Goal: Task Accomplishment & Management: Complete application form

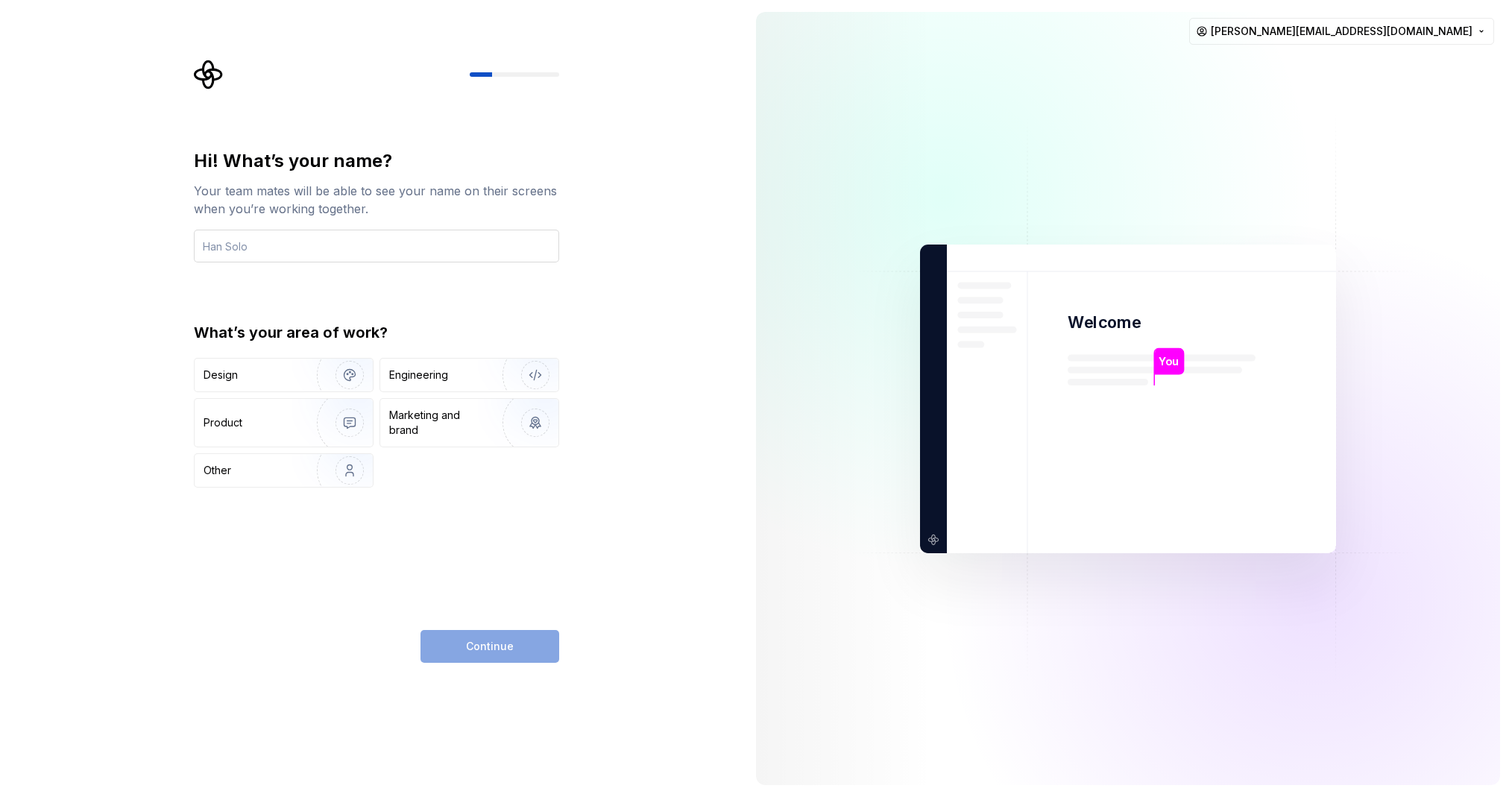
click at [245, 247] on input "text" at bounding box center [376, 246] width 365 height 33
type input "[PERSON_NAME]"
click at [283, 369] on div "Design" at bounding box center [250, 375] width 94 height 15
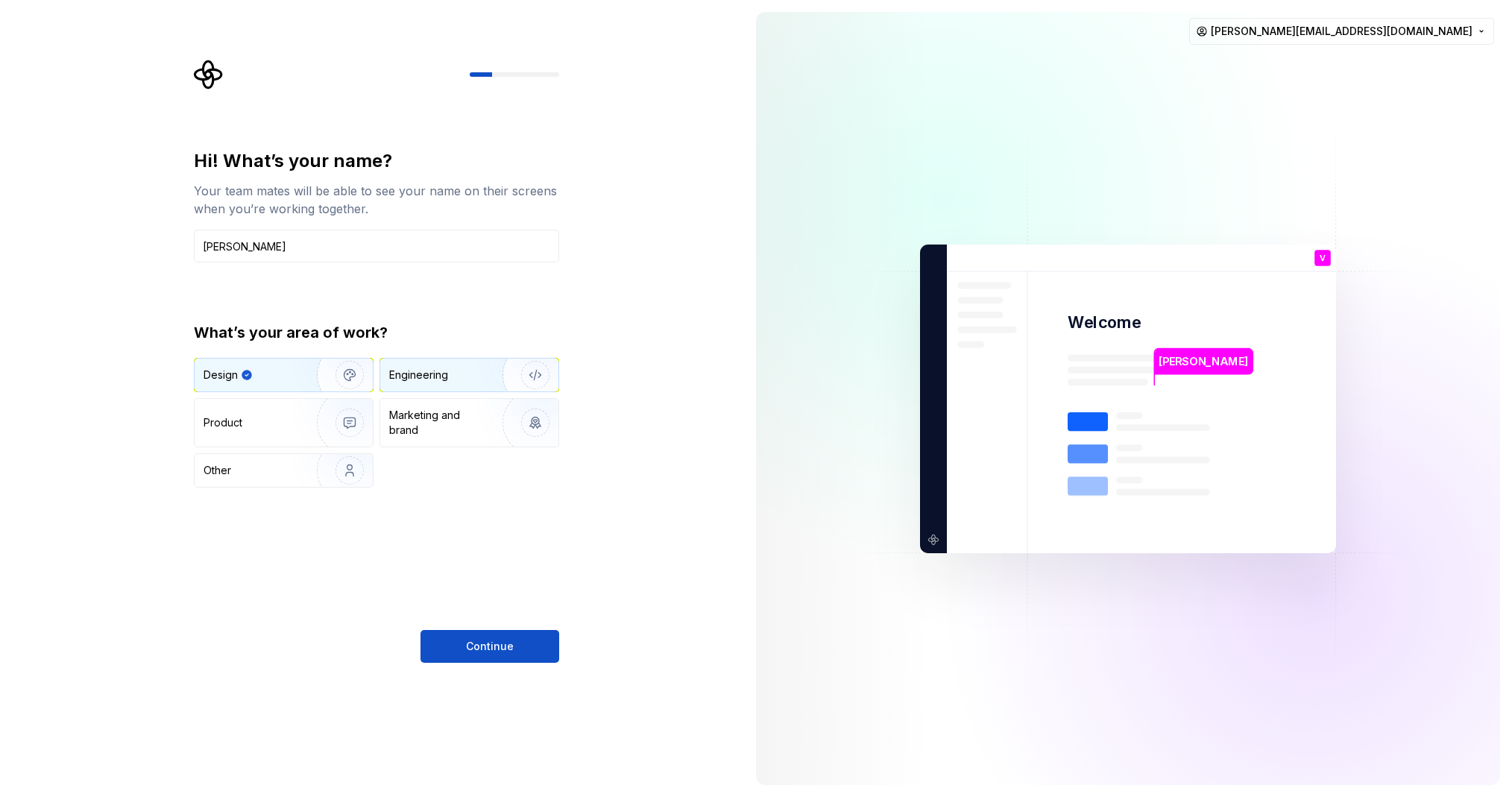
click at [420, 369] on div "Engineering" at bounding box center [419, 375] width 59 height 15
click at [216, 388] on div "Design" at bounding box center [284, 376] width 179 height 33
click at [487, 650] on span "Continue" at bounding box center [490, 647] width 48 height 15
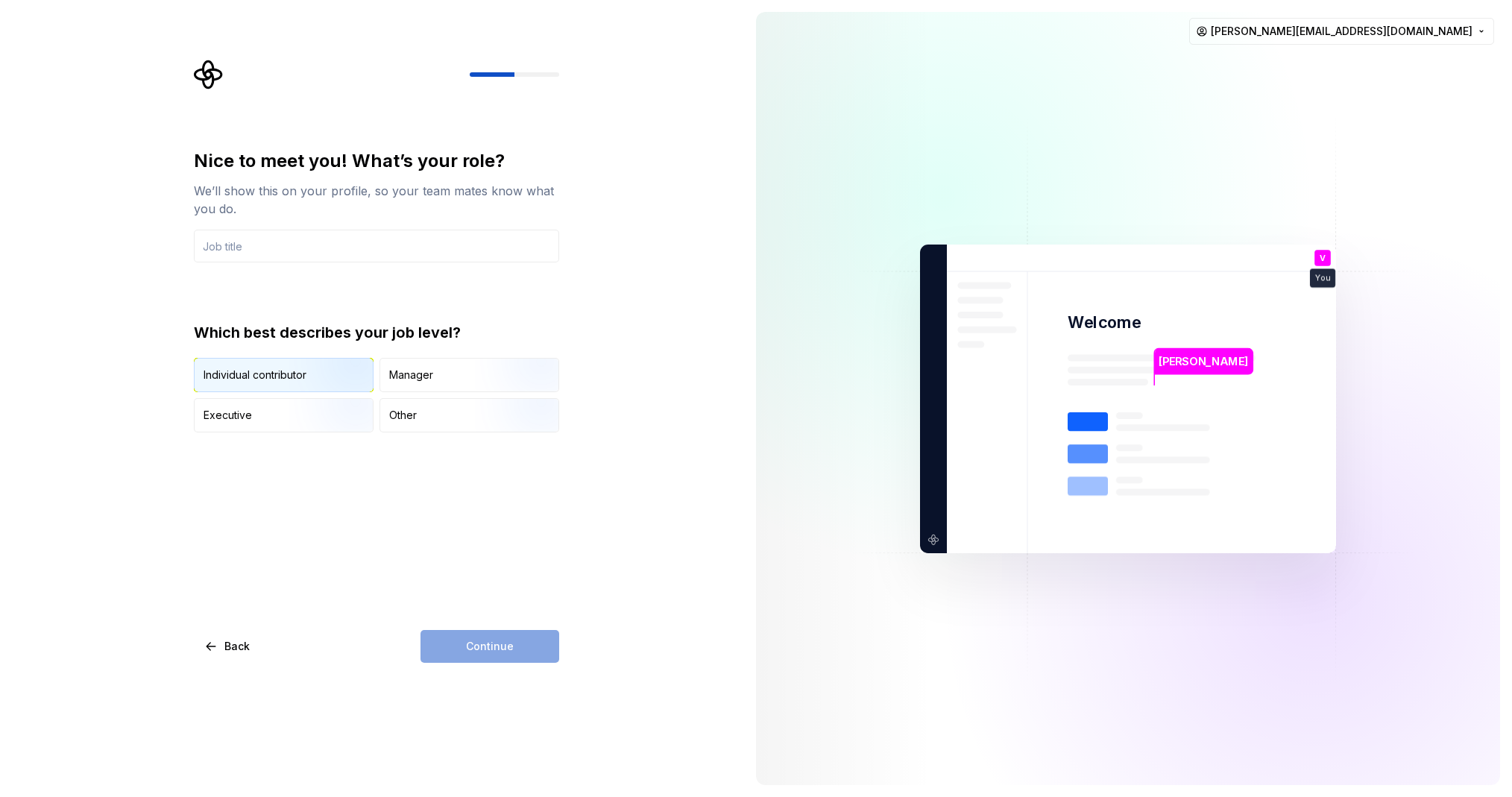
click at [311, 385] on img "button" at bounding box center [337, 393] width 95 height 100
click at [301, 398] on img "button" at bounding box center [337, 433] width 95 height 100
click at [504, 654] on div "Continue" at bounding box center [489, 647] width 138 height 33
click at [272, 255] on input "text" at bounding box center [376, 246] width 365 height 33
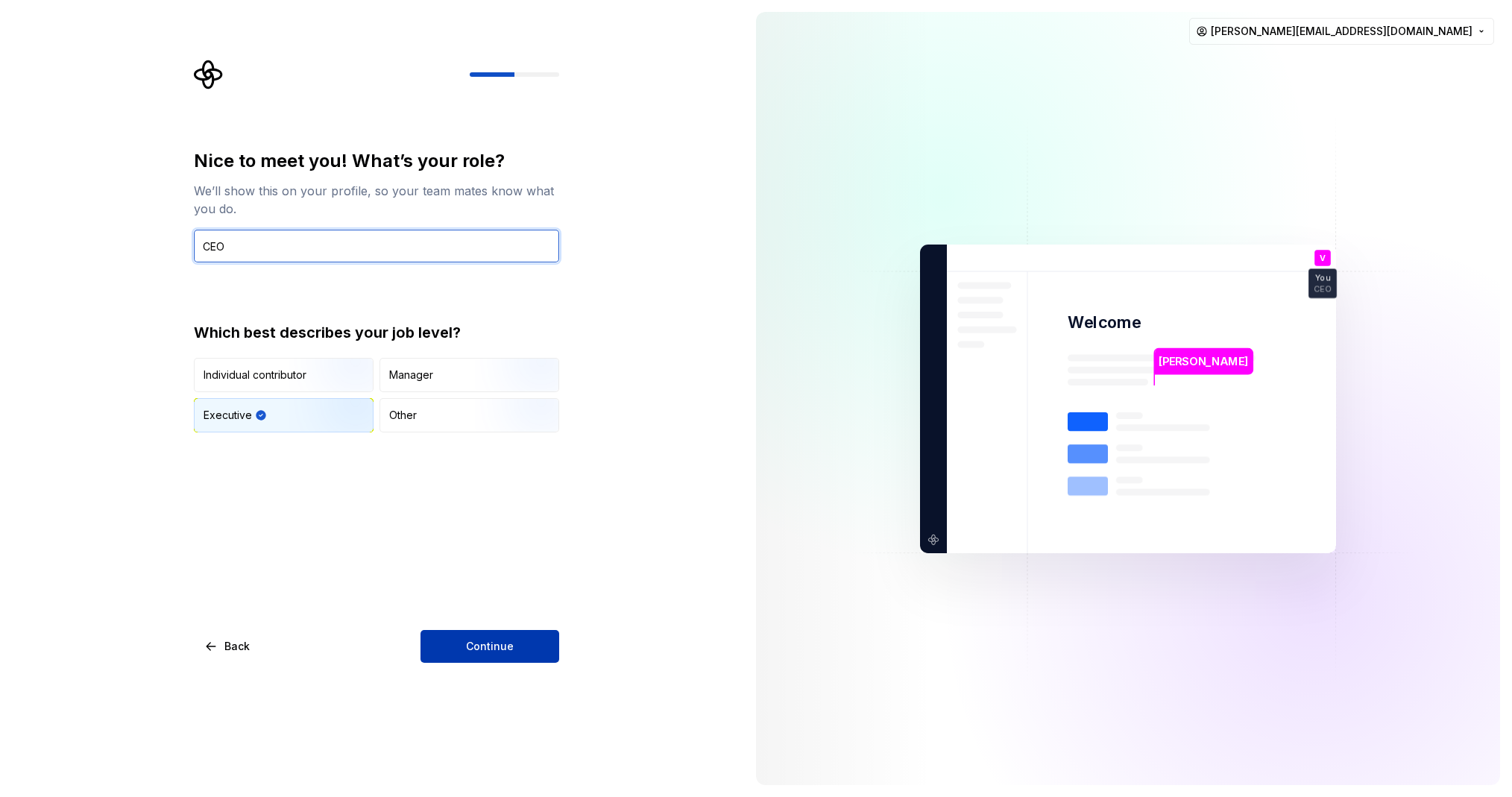
type input "CEO"
click at [500, 656] on button "Continue" at bounding box center [489, 647] width 138 height 33
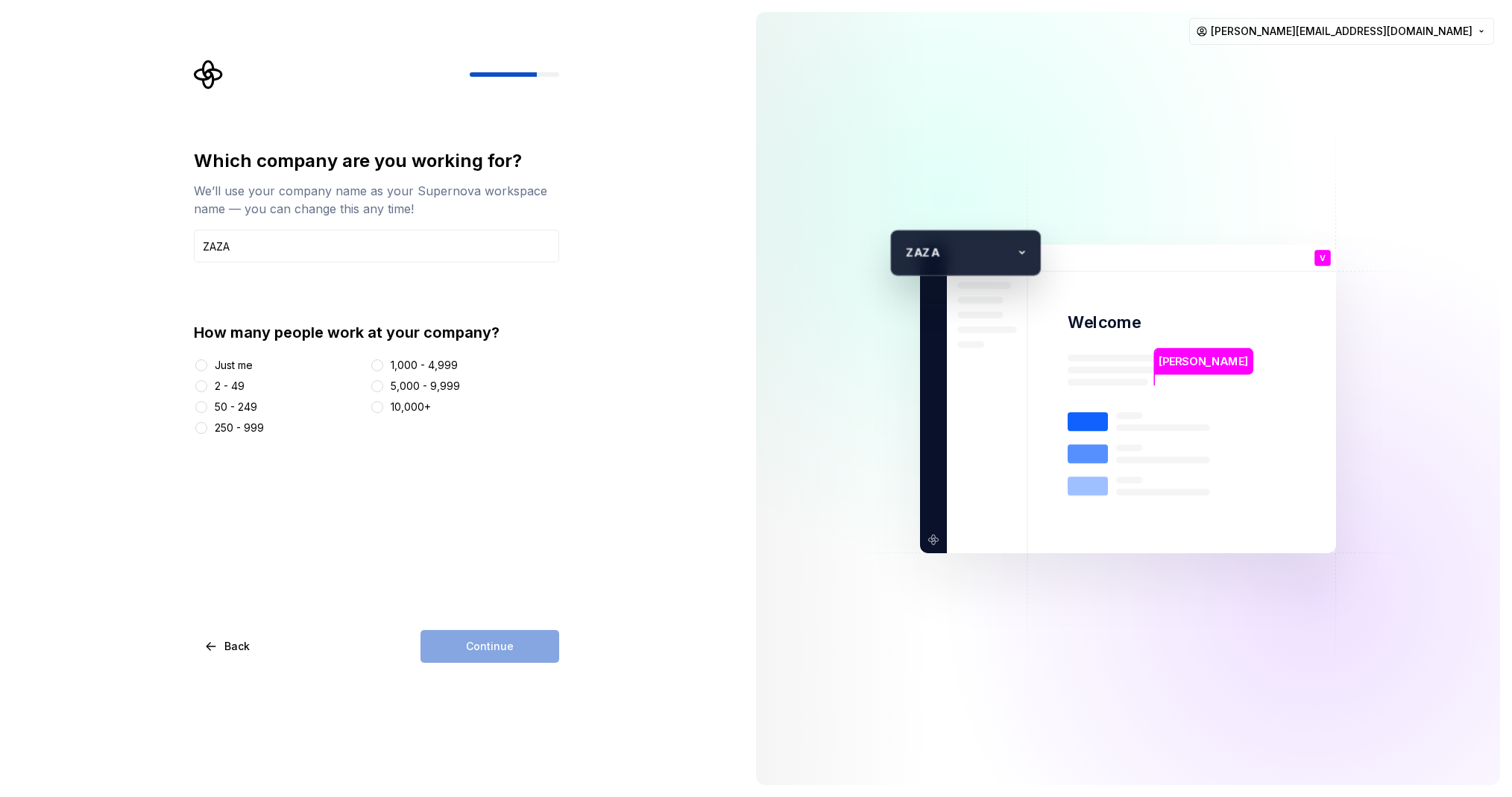
type input "ZAZA"
click at [203, 385] on button "2 - 49" at bounding box center [201, 386] width 12 height 12
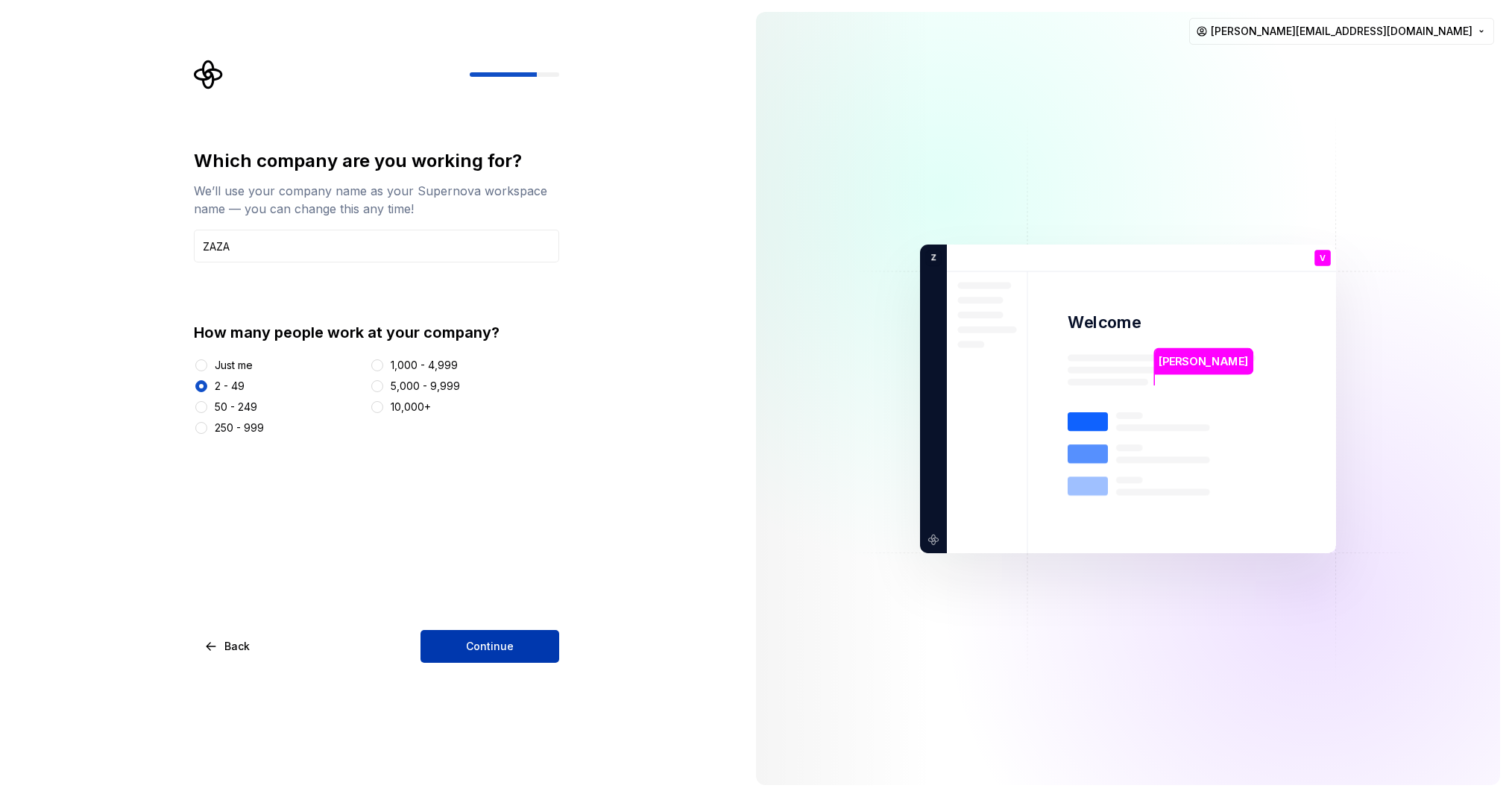
click at [488, 635] on button "Continue" at bounding box center [489, 647] width 138 height 33
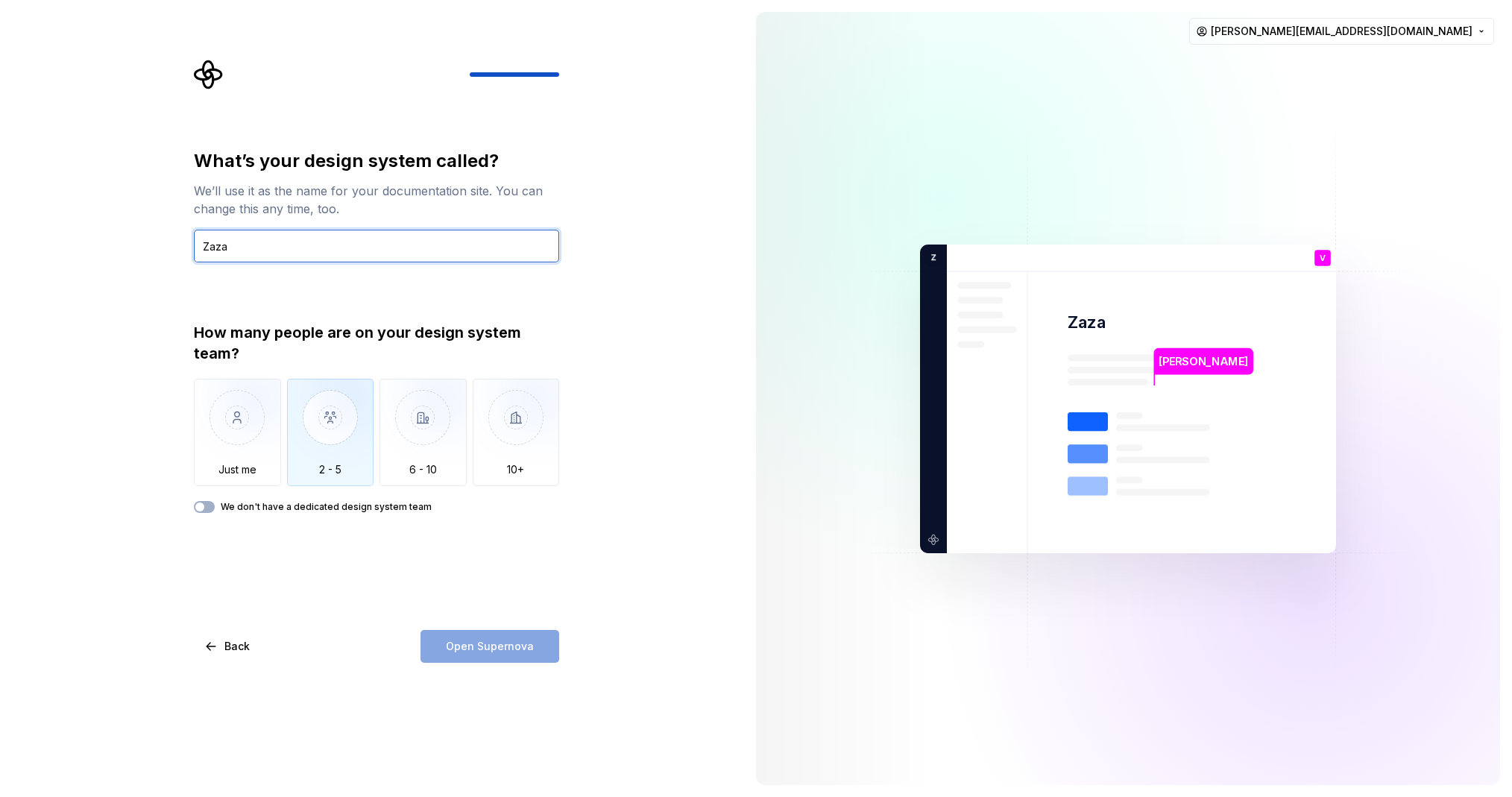
type input "Zaza"
click at [343, 435] on img "button" at bounding box center [330, 429] width 87 height 100
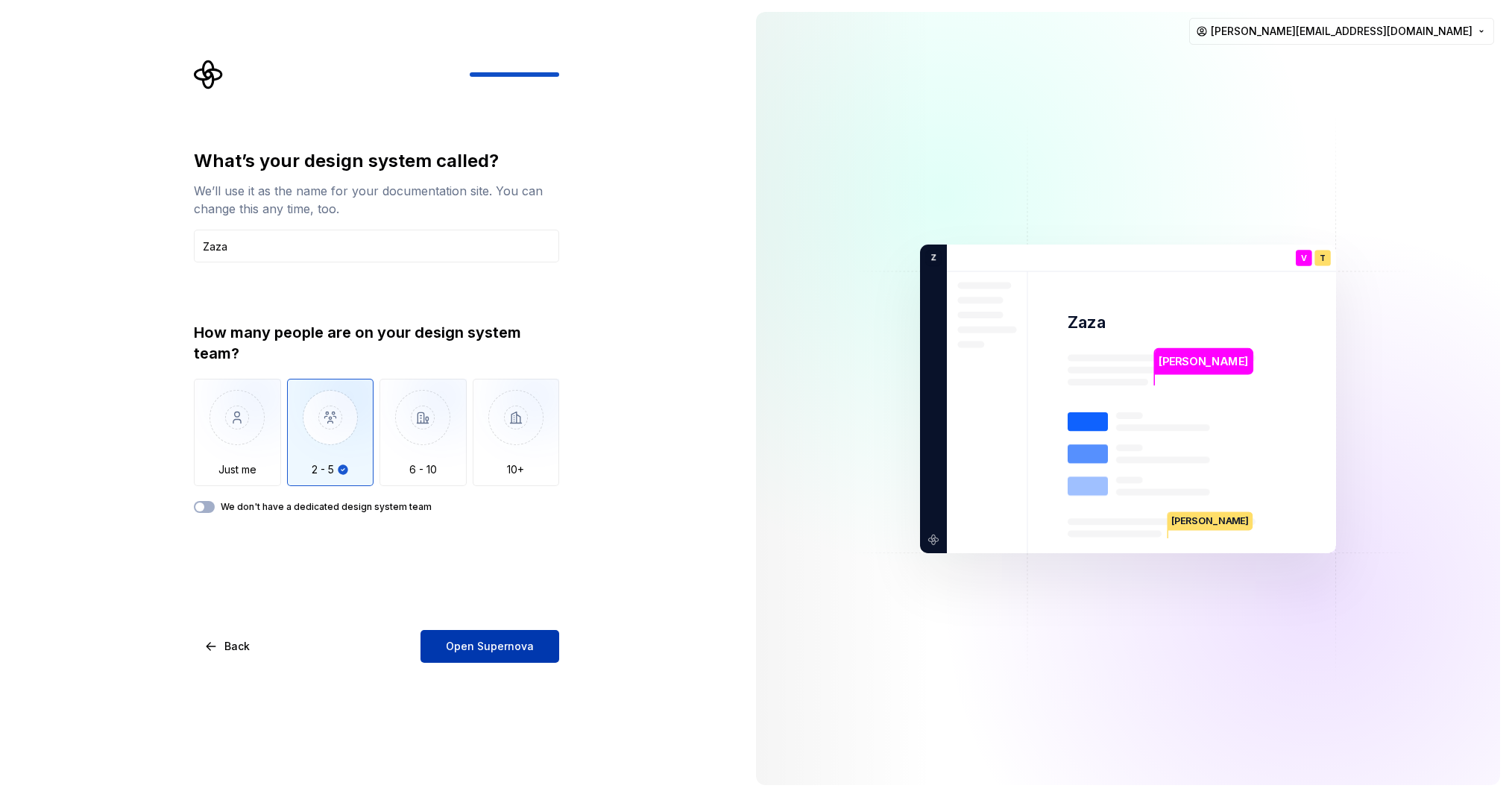
click at [510, 650] on span "Open Supernova" at bounding box center [490, 647] width 88 height 15
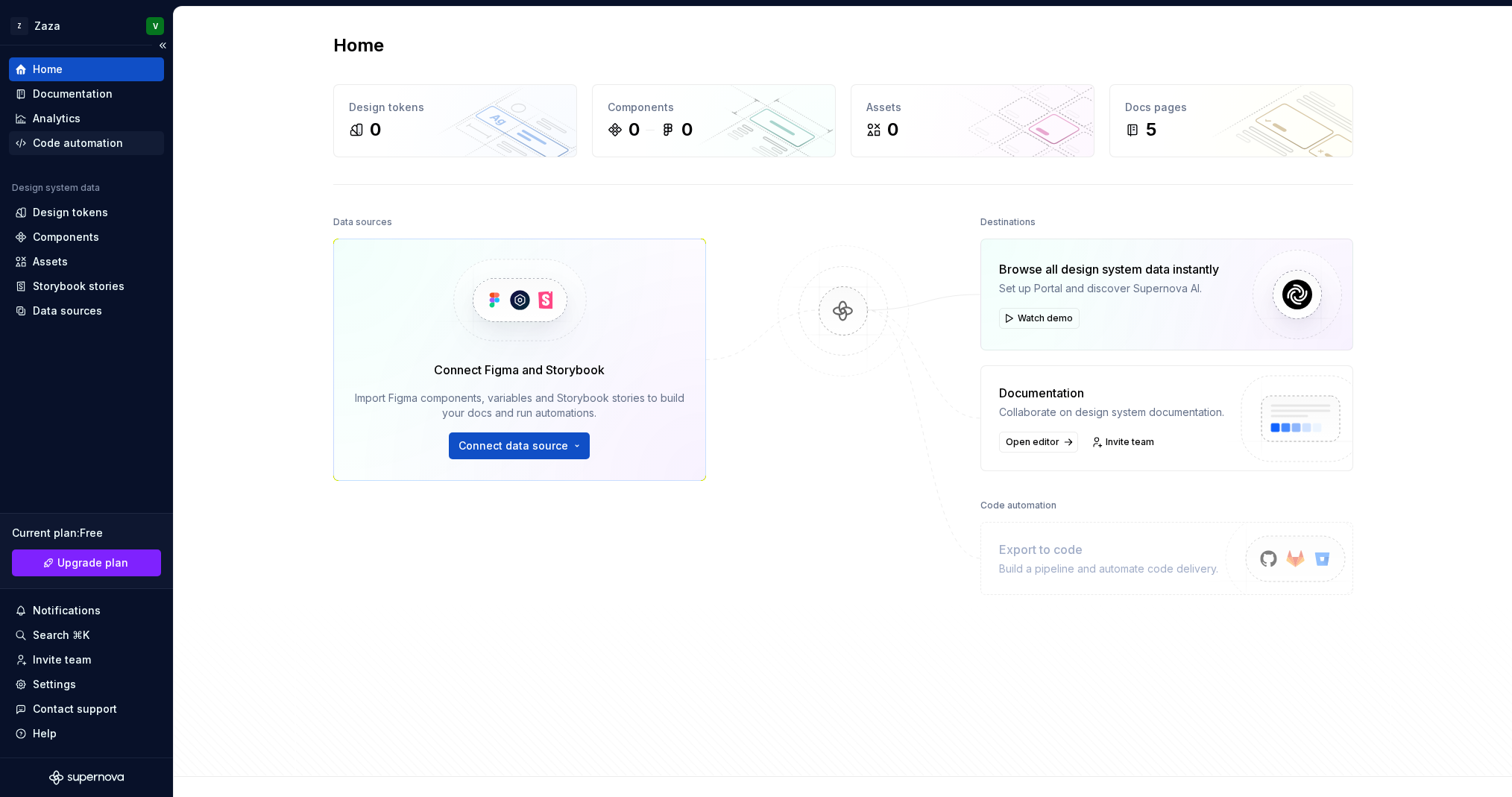
click at [106, 133] on div "Code automation" at bounding box center [86, 143] width 155 height 24
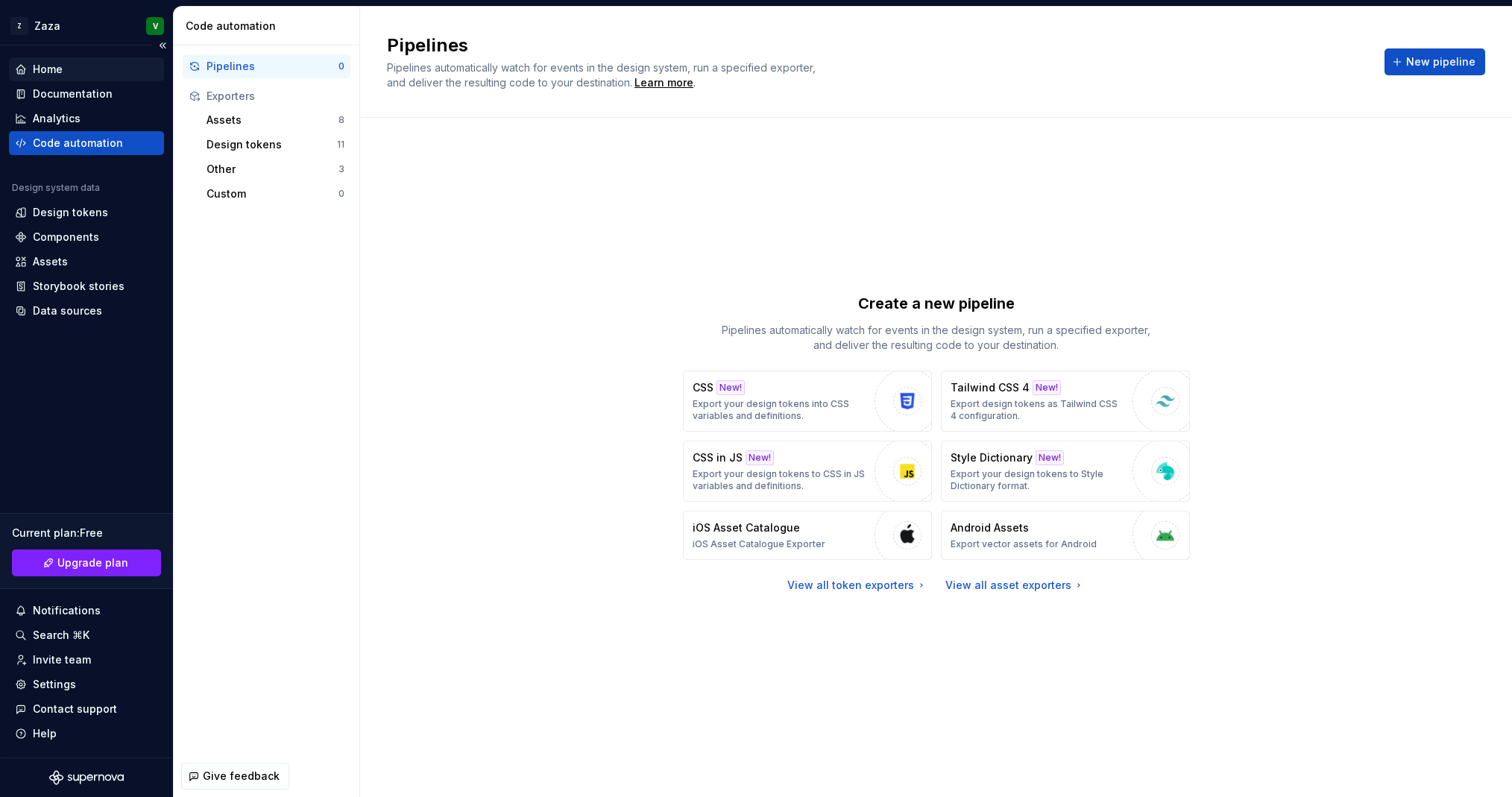
click at [63, 68] on div "Home" at bounding box center [86, 70] width 143 height 15
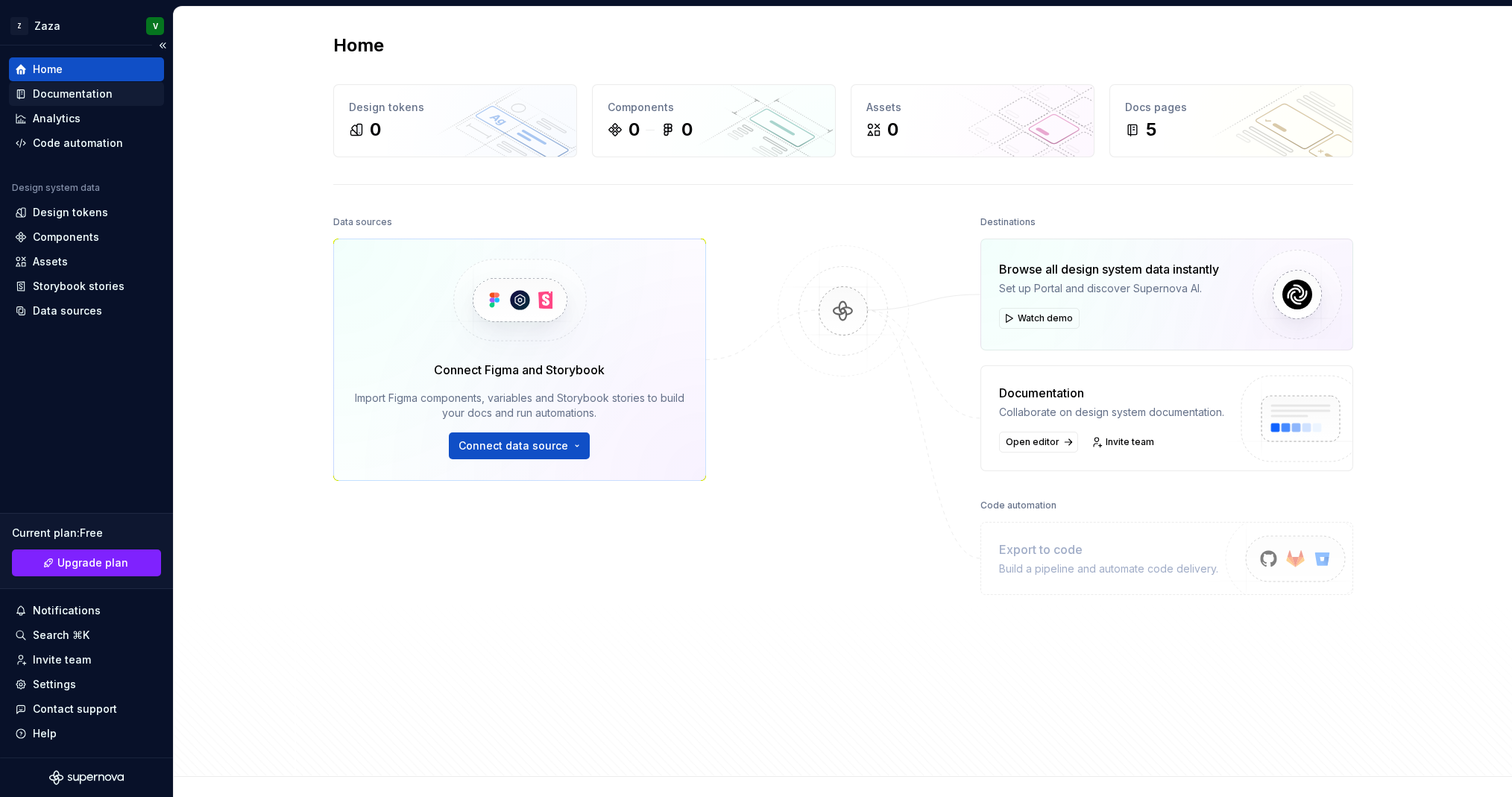
click at [82, 100] on div "Documentation" at bounding box center [72, 93] width 80 height 15
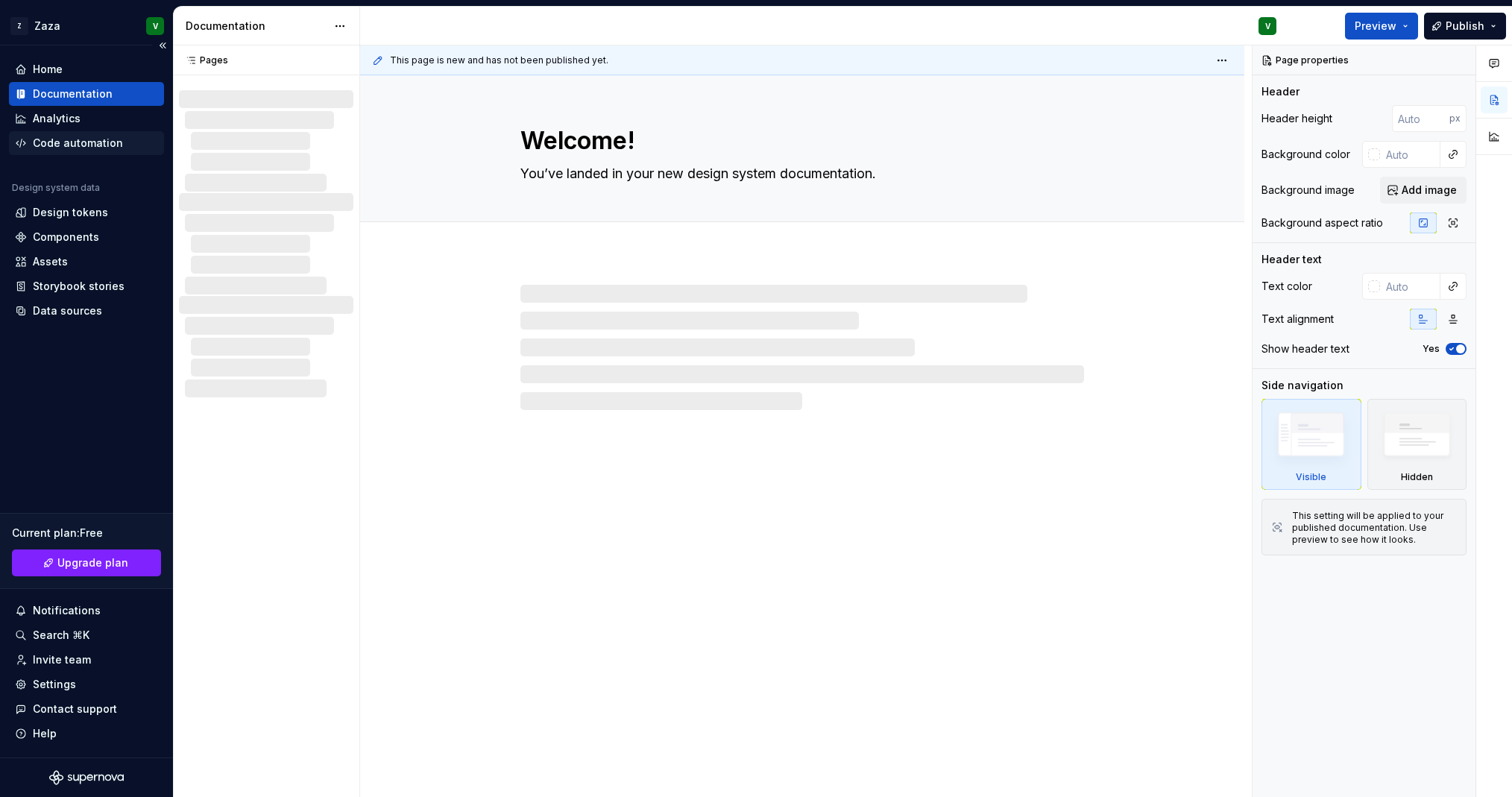
type textarea "*"
click at [91, 143] on div "Code automation" at bounding box center [78, 143] width 91 height 15
